Goal: Go to known website: Access a specific website the user already knows

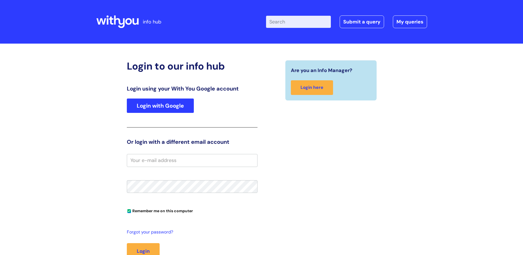
type input "s.mcgrath"
click at [158, 105] on link "Login with Google" at bounding box center [160, 105] width 67 height 14
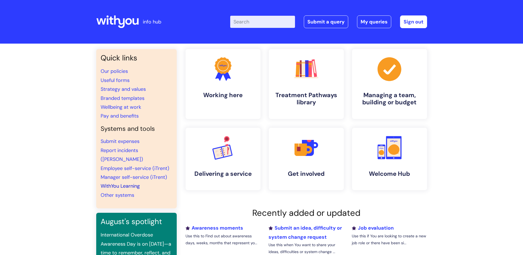
click at [113, 182] on link "WithYou Learning" at bounding box center [120, 185] width 39 height 7
click at [124, 165] on link "Employee self-service (iTrent)" at bounding box center [135, 168] width 69 height 7
